Goal: Task Accomplishment & Management: Complete application form

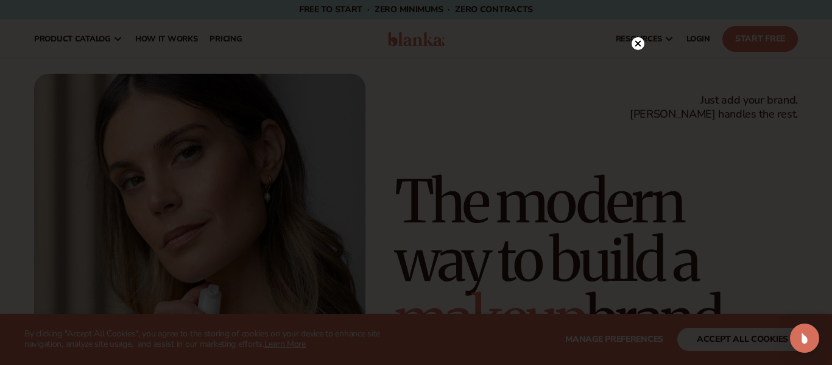
click at [637, 44] on icon at bounding box center [638, 44] width 6 height 6
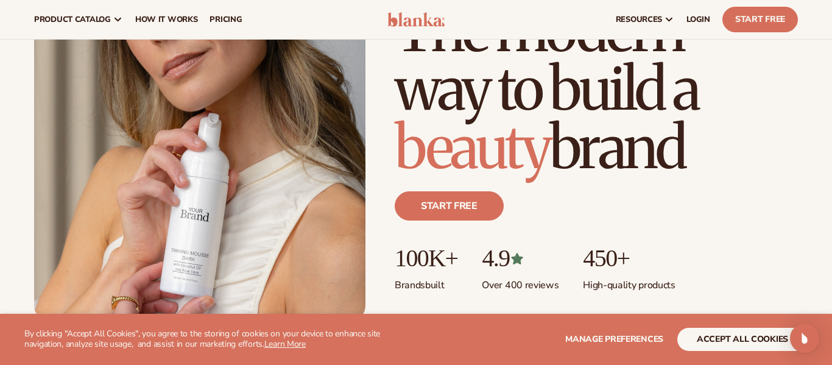
scroll to position [154, 0]
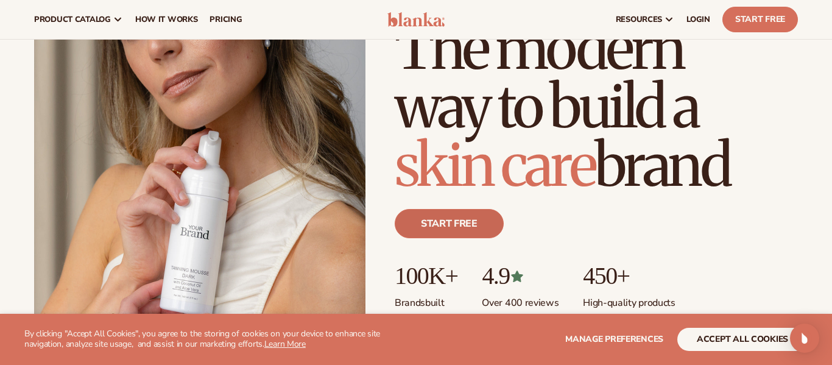
click at [457, 210] on link "Start free" at bounding box center [449, 223] width 109 height 29
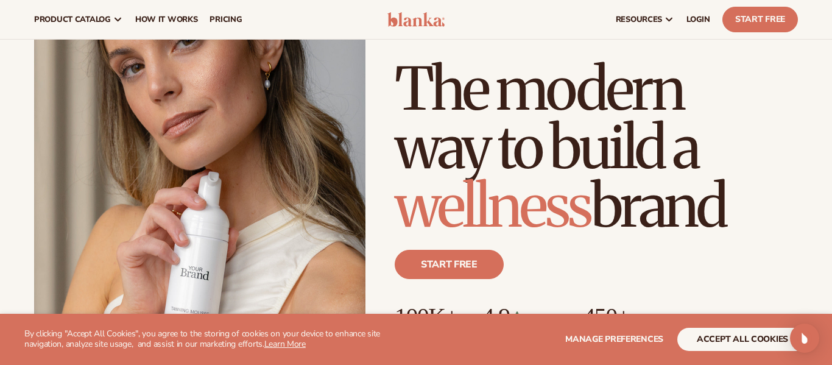
scroll to position [0, 0]
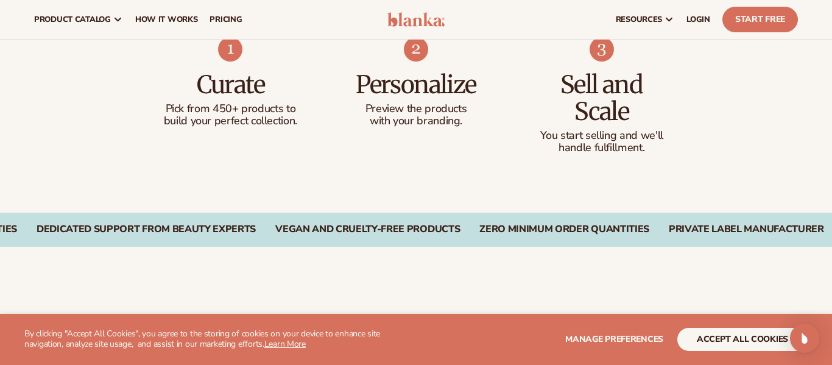
scroll to position [773, 0]
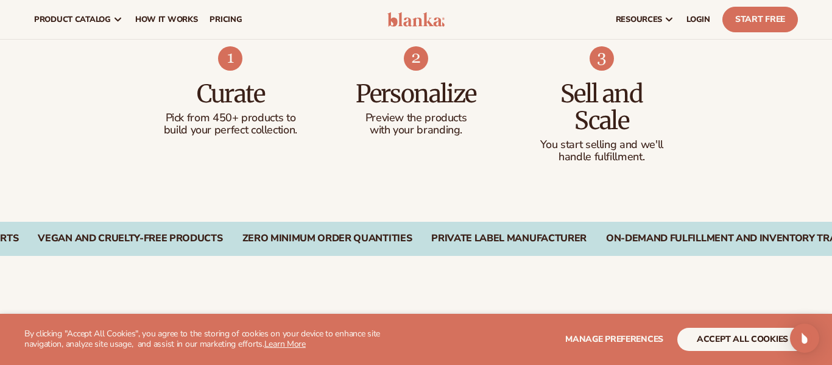
click at [443, 140] on li "Personalize Preview the products with your branding." at bounding box center [416, 104] width 137 height 117
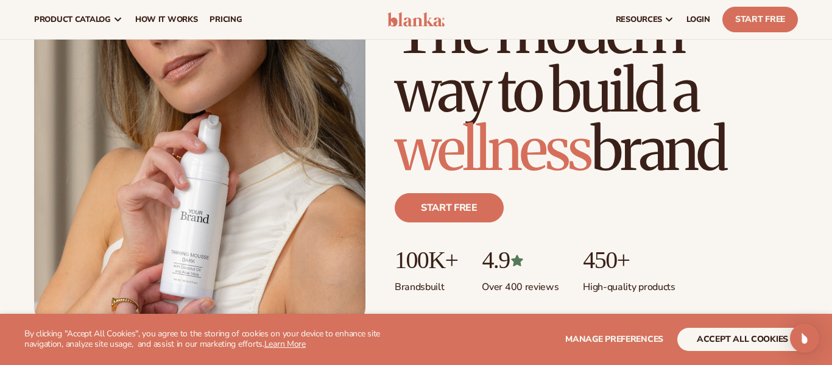
scroll to position [0, 0]
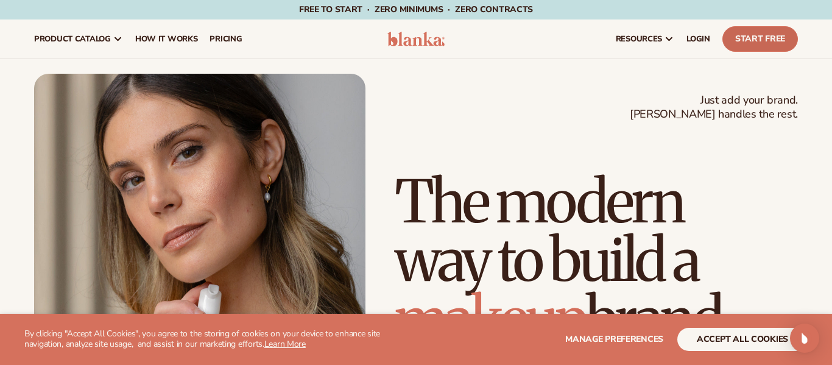
click at [758, 41] on link "Start Free" at bounding box center [761, 39] width 76 height 26
click at [747, 37] on link "Start Free" at bounding box center [761, 39] width 76 height 26
